Goal: Information Seeking & Learning: Learn about a topic

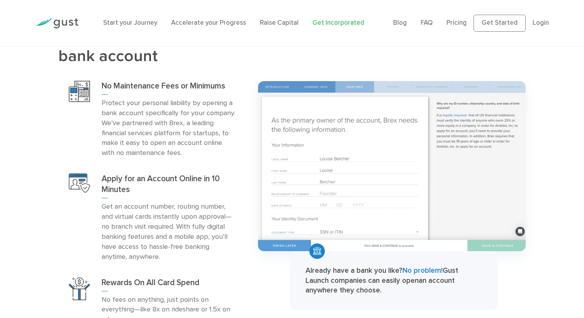
scroll to position [1042, 0]
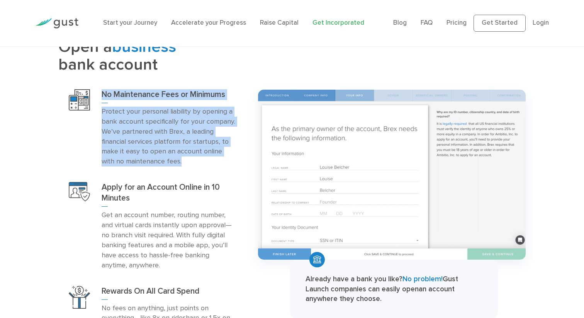
drag, startPoint x: 175, startPoint y: 146, endPoint x: 99, endPoint y: 71, distance: 107.7
type textarea "No Maintenance Fees or Minimums Protect your personal liability by opening a ba…"
click at [99, 82] on div "No Maintenance Fees or Minimums Protect your personal liability by opening a ba…" at bounding box center [152, 128] width 188 height 93
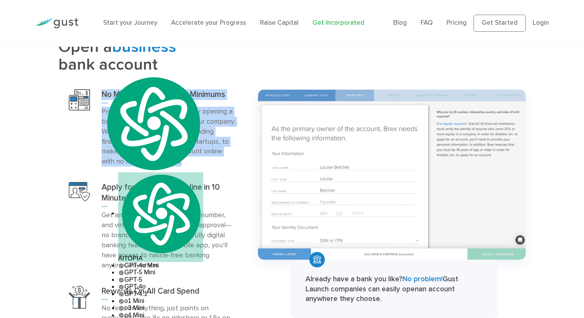
click at [99, 82] on div "No Maintenance Fees or Minimums Protect your personal liability by opening a ba…" at bounding box center [152, 128] width 188 height 93
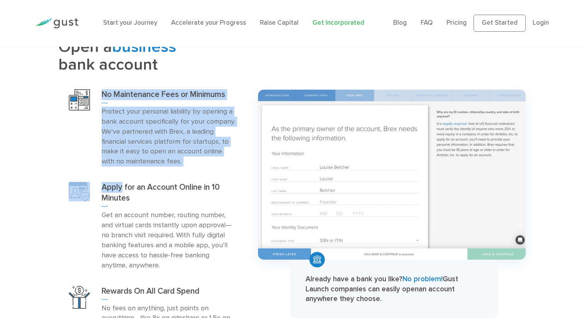
drag, startPoint x: 99, startPoint y: 71, endPoint x: 190, endPoint y: 159, distance: 126.8
click at [190, 159] on div "No Maintenance Fees or Minimums Protect your personal liability by opening a ba…" at bounding box center [152, 230] width 188 height 297
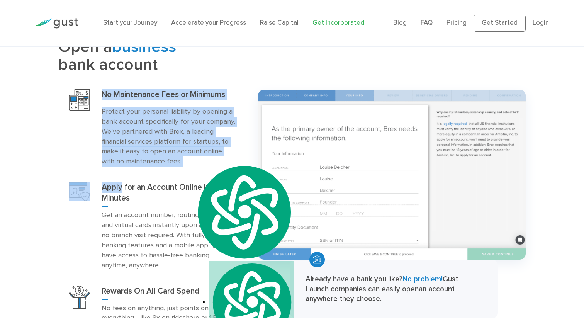
click at [187, 140] on p "Protect your personal liability by opening a bank account specifically for your…" at bounding box center [169, 137] width 134 height 60
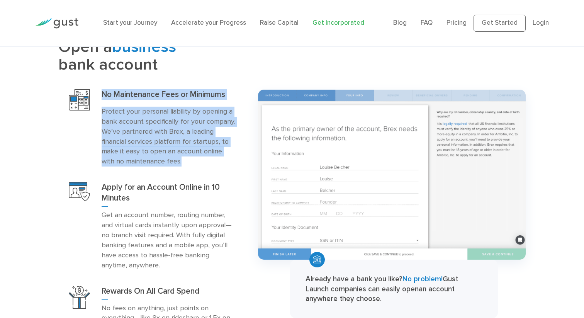
drag, startPoint x: 184, startPoint y: 147, endPoint x: 101, endPoint y: 73, distance: 110.6
click at [101, 82] on div "No Maintenance Fees or Minimums Protect your personal liability by opening a ba…" at bounding box center [152, 128] width 188 height 93
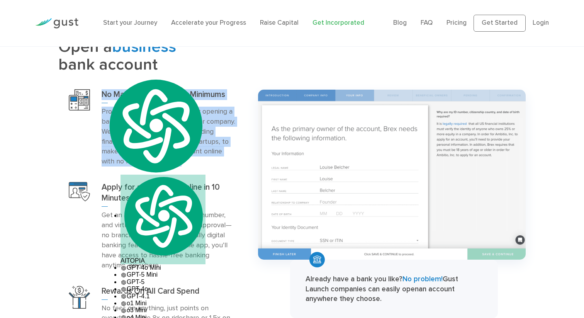
click at [102, 89] on h3 "No Maintenance Fees or Minimums" at bounding box center [169, 96] width 134 height 14
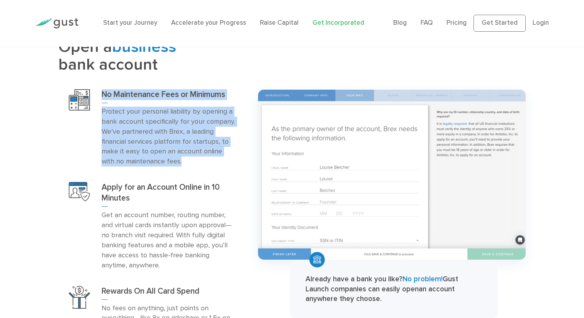
drag, startPoint x: 101, startPoint y: 73, endPoint x: 182, endPoint y: 145, distance: 108.1
click at [182, 145] on div "No Maintenance Fees or Minimums Protect your personal liability by opening a ba…" at bounding box center [169, 127] width 134 height 77
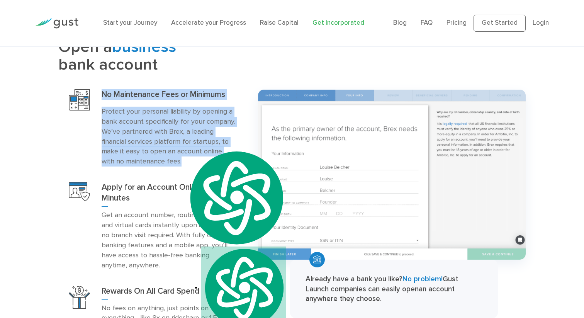
click at [182, 145] on p "Protect your personal liability by opening a bank account specifically for your…" at bounding box center [169, 137] width 134 height 60
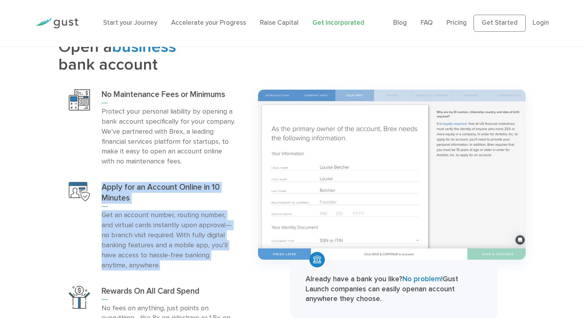
drag, startPoint x: 92, startPoint y: 167, endPoint x: 212, endPoint y: 249, distance: 145.5
click at [213, 249] on div "Apply for an Account Online in 10 Minutes Get an account number, routing number…" at bounding box center [152, 226] width 188 height 104
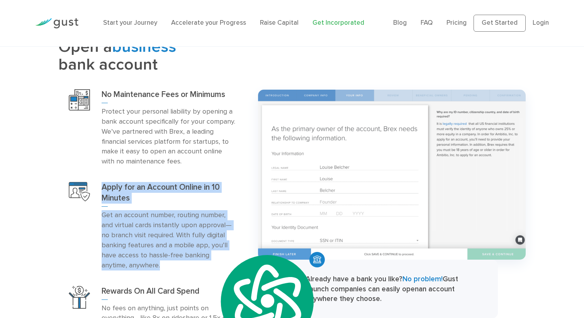
click at [198, 250] on div "Apply for an Account Online in 10 Minutes Get an account number, routing number…" at bounding box center [152, 226] width 188 height 104
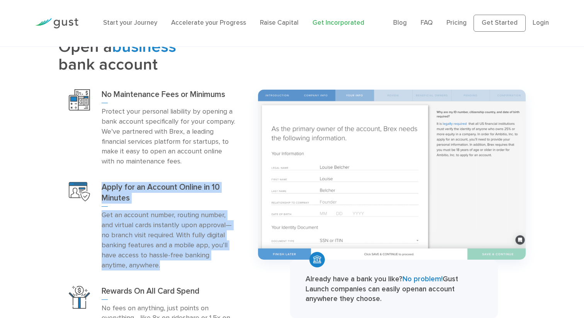
drag, startPoint x: 185, startPoint y: 250, endPoint x: 106, endPoint y: 159, distance: 120.6
click at [106, 174] on div "Apply for an Account Online in 10 Minutes Get an account number, routing number…" at bounding box center [152, 226] width 188 height 104
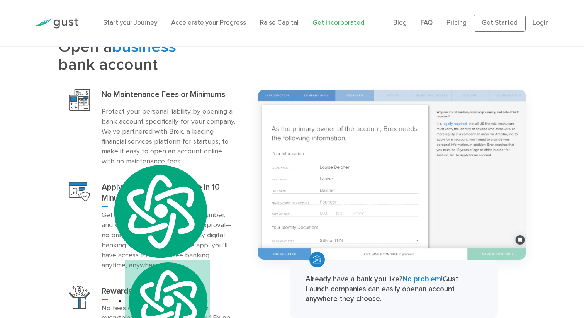
click at [105, 153] on div "No Maintenance Fees or Minimums Protect your personal liability by opening a ba…" at bounding box center [152, 128] width 188 height 93
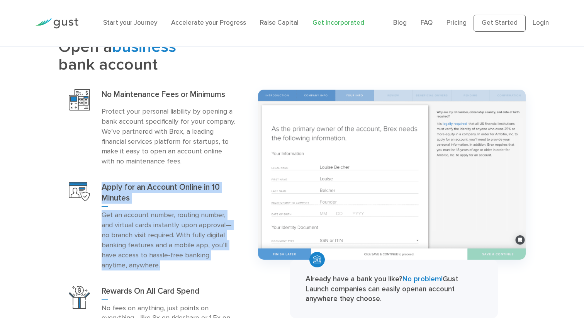
drag, startPoint x: 101, startPoint y: 163, endPoint x: 183, endPoint y: 256, distance: 123.8
click at [183, 256] on div "Apply for an Account Online in 10 Minutes Get an account number, routing number…" at bounding box center [152, 226] width 188 height 104
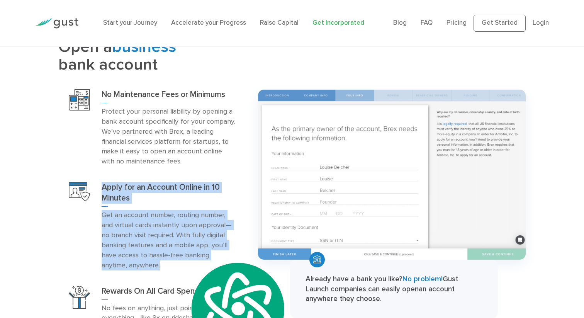
click at [183, 256] on div "Apply for an Account Online in 10 Minutes Get an account number, routing number…" at bounding box center [152, 226] width 188 height 104
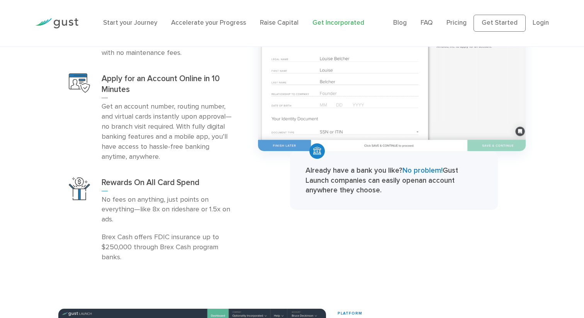
scroll to position [1153, 0]
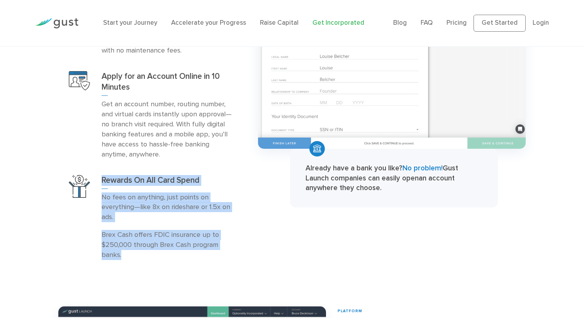
drag, startPoint x: 149, startPoint y: 240, endPoint x: 100, endPoint y: 160, distance: 93.5
click at [100, 167] on div "Rewards On All Card Spend No fees on anything, just points on everything—like 8…" at bounding box center [152, 217] width 188 height 100
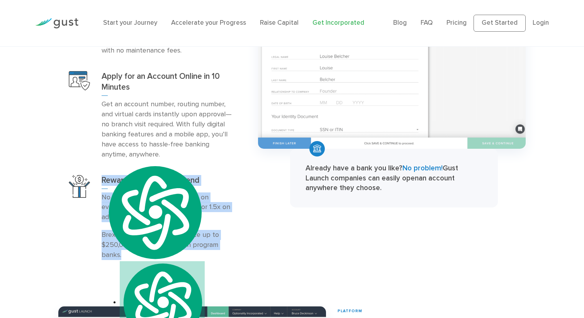
click at [100, 167] on div "Rewards On All Card Spend No fees on anything, just points on everything—like 8…" at bounding box center [152, 217] width 188 height 100
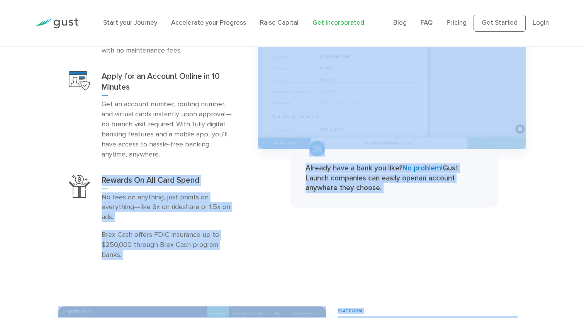
drag, startPoint x: 100, startPoint y: 160, endPoint x: 146, endPoint y: 249, distance: 99.9
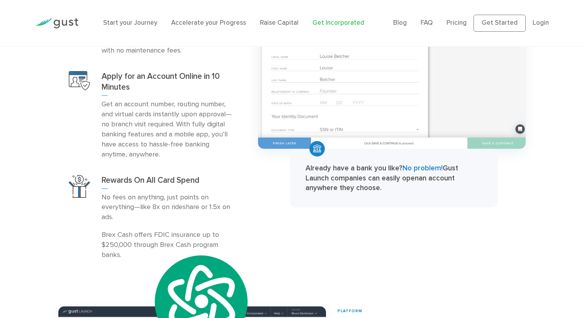
click at [147, 241] on div "Rewards On All Card Spend No fees on anything, just points on everything—like 8…" at bounding box center [152, 217] width 188 height 100
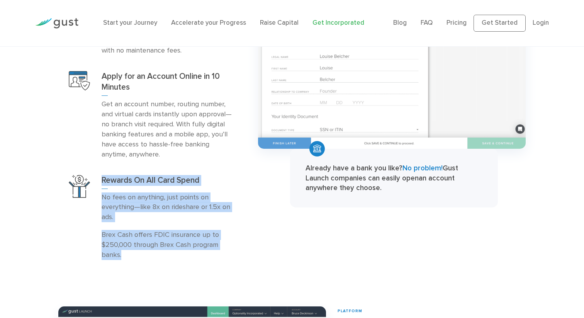
drag, startPoint x: 147, startPoint y: 241, endPoint x: 99, endPoint y: 157, distance: 97.0
click at [99, 167] on div "Rewards On All Card Spend No fees on anything, just points on everything—like 8…" at bounding box center [152, 217] width 188 height 100
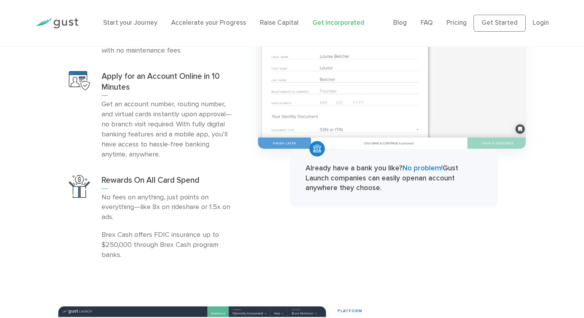
click at [143, 192] on p "No fees on anything, just points on everything—like 8x on rideshare or 1.5x on …" at bounding box center [169, 207] width 134 height 30
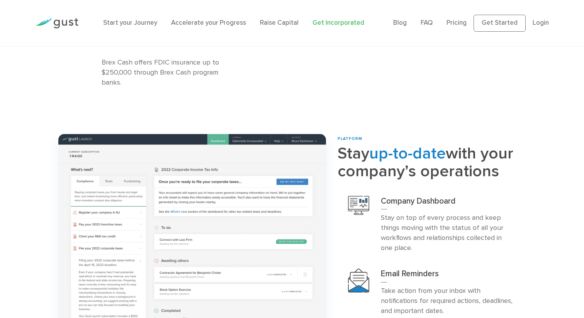
scroll to position [1357, 0]
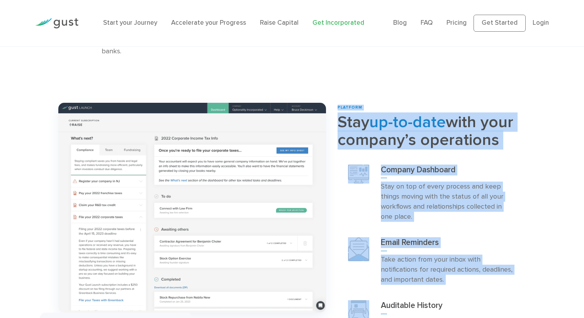
drag, startPoint x: 337, startPoint y: 84, endPoint x: 440, endPoint y: 281, distance: 222.1
click at [441, 280] on div "PLATFORM Stay up-to-date with your company’s operations Company Dashboard Email…" at bounding box center [292, 235] width 479 height 264
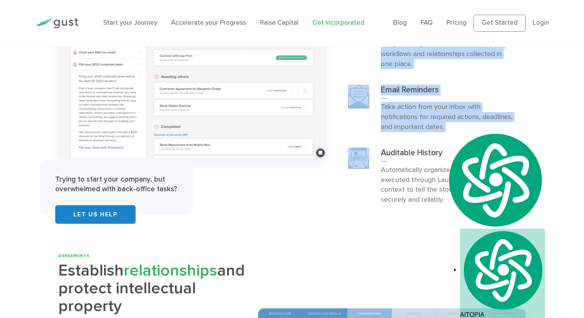
scroll to position [1618, 0]
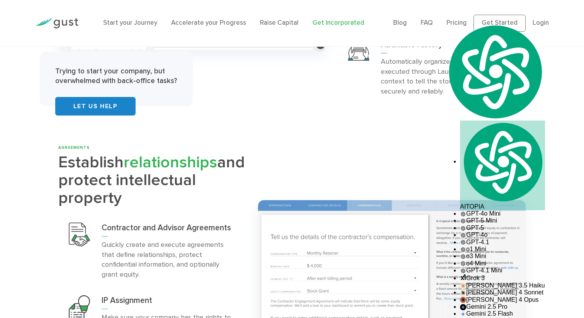
click at [327, 146] on div "AGREEMENTS Establish relationships and protect intellectual property IP Assignm…" at bounding box center [292, 284] width 479 height 278
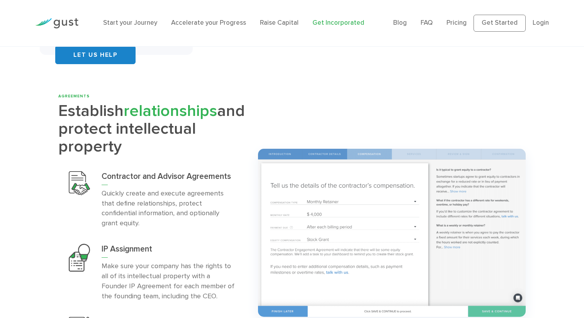
scroll to position [1670, 0]
click at [197, 23] on link "Accelerate your Progress" at bounding box center [208, 23] width 75 height 8
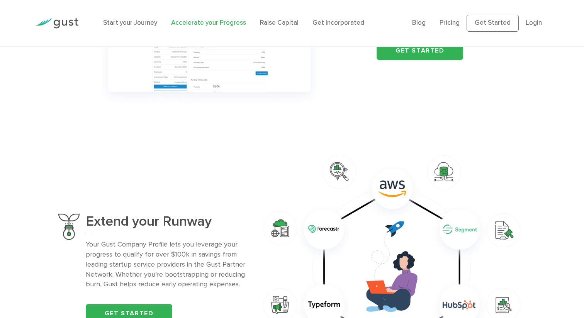
scroll to position [518, 0]
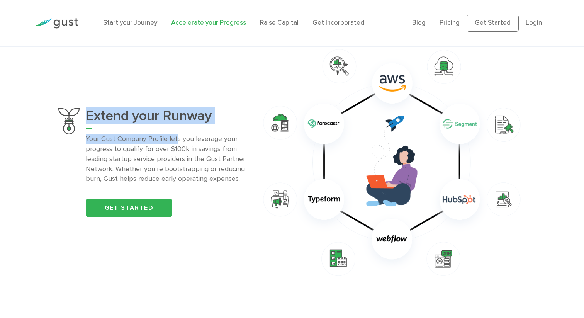
drag, startPoint x: 84, startPoint y: 112, endPoint x: 176, endPoint y: 142, distance: 96.8
type textarea "Extend your Runway Your Gust Company Profile let"
click at [176, 142] on div "Extend your Runway Your Gust Company Profile lets you leverage your progress to…" at bounding box center [152, 162] width 188 height 109
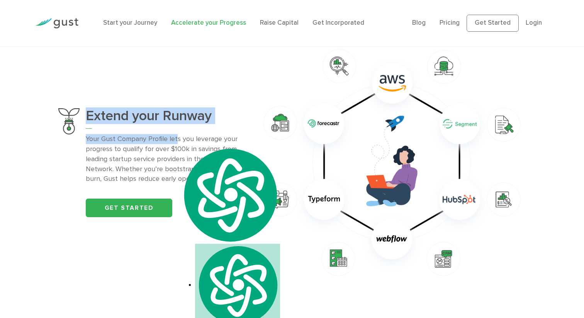
click at [176, 142] on p "Your Gust Company Profile lets you leverage your progress to qualify for over $…" at bounding box center [166, 159] width 161 height 50
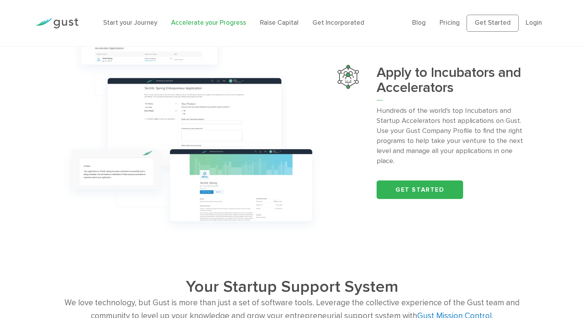
scroll to position [801, 0]
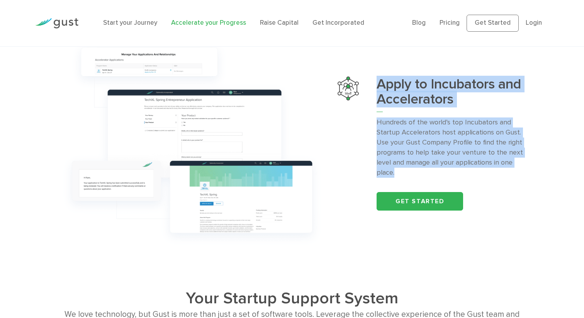
drag, startPoint x: 367, startPoint y: 81, endPoint x: 419, endPoint y: 186, distance: 117.9
click at [419, 186] on div "Apply to Incubators and Accelerators Hundreds of the world’s top Incubators and…" at bounding box center [432, 144] width 188 height 134
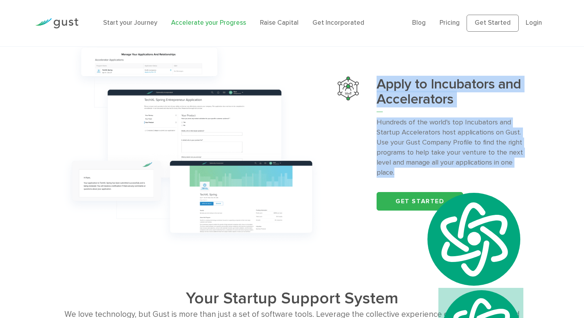
click at [417, 168] on p "Hundreds of the world’s top Incubators and Startup Accelerators host applicatio…" at bounding box center [451, 147] width 149 height 60
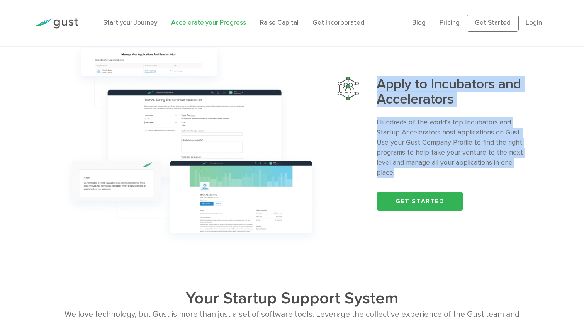
drag, startPoint x: 413, startPoint y: 178, endPoint x: 373, endPoint y: 78, distance: 107.9
click at [373, 78] on div "Apply to Incubators and Accelerators Hundreds of the world’s top Incubators and…" at bounding box center [432, 144] width 188 height 134
drag, startPoint x: 373, startPoint y: 78, endPoint x: 410, endPoint y: 171, distance: 100.6
click at [410, 171] on div "Apply to Incubators and Accelerators Hundreds of the world’s top Incubators and…" at bounding box center [432, 144] width 188 height 134
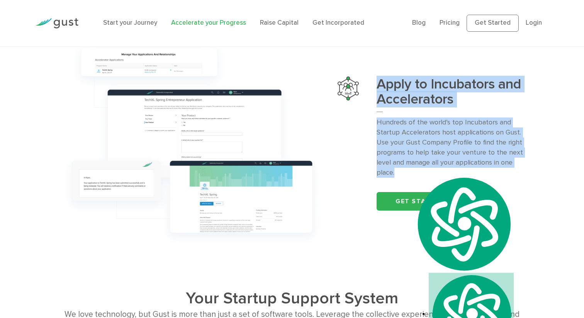
click at [410, 171] on p "Hundreds of the world’s top Incubators and Startup Accelerators host applicatio…" at bounding box center [451, 147] width 149 height 60
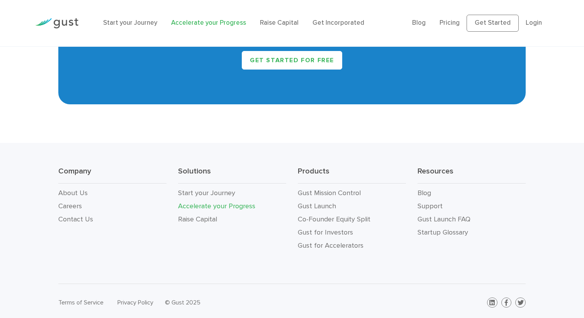
scroll to position [1396, 0]
